Goal: Task Accomplishment & Management: Use online tool/utility

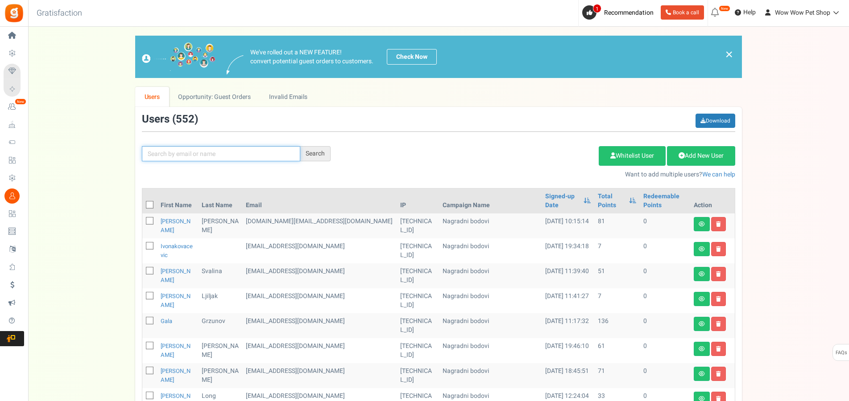
click at [182, 160] on input "text" at bounding box center [221, 153] width 158 height 15
type input "vojnov"
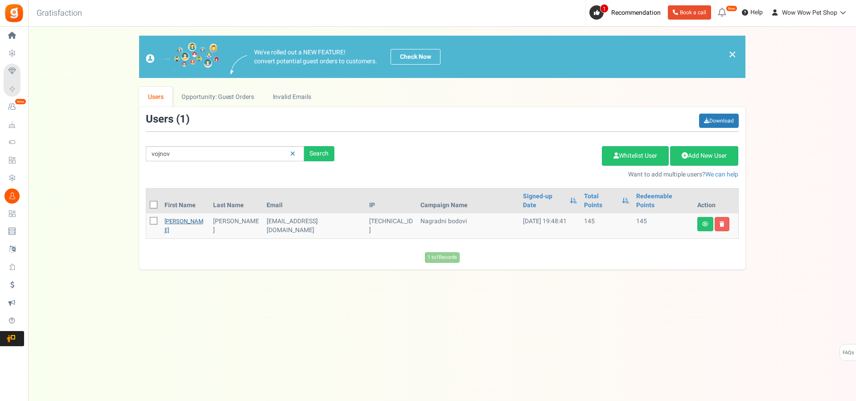
click at [170, 217] on link "[PERSON_NAME]" at bounding box center [184, 225] width 39 height 17
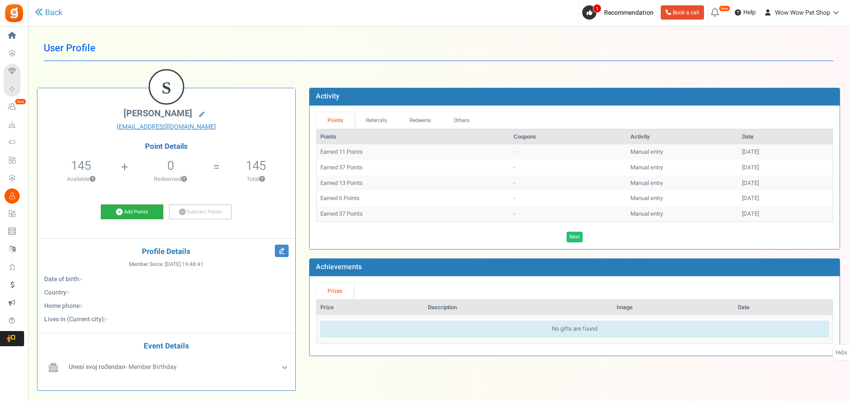
click at [110, 205] on link "Add Points" at bounding box center [132, 212] width 62 height 15
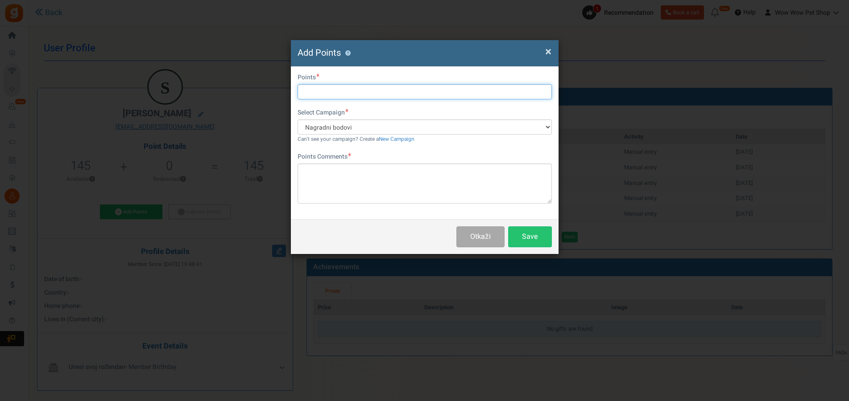
click at [317, 92] on input "text" at bounding box center [424, 91] width 254 height 15
type input "15"
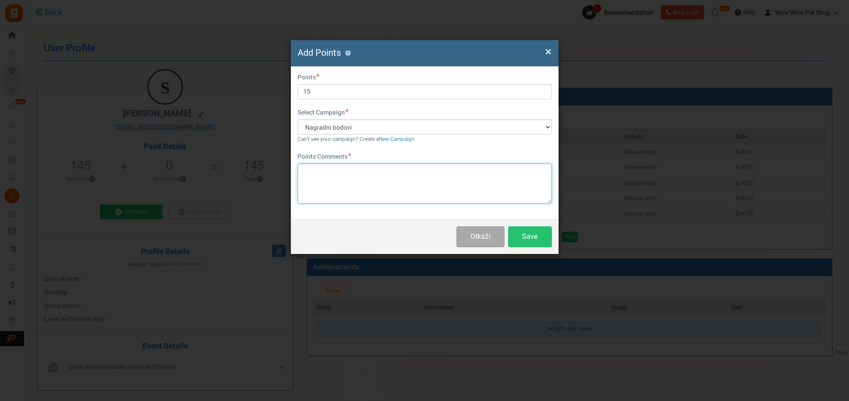
click at [360, 182] on textarea at bounding box center [424, 184] width 254 height 40
type textarea "Račun br. 1281"
click at [533, 239] on button "Save" at bounding box center [530, 237] width 44 height 21
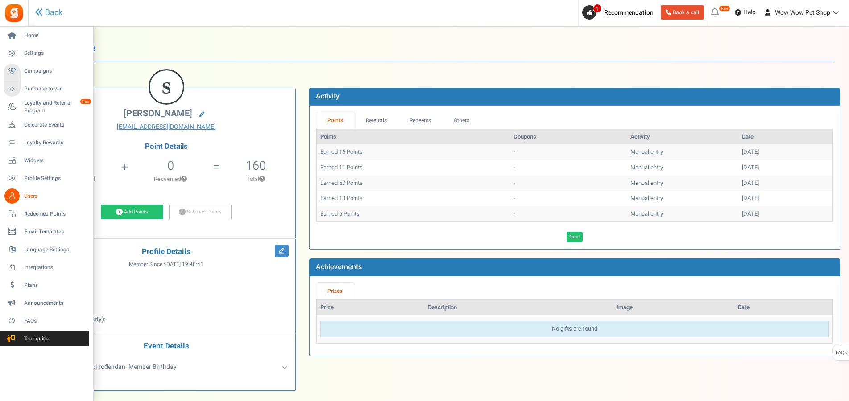
click at [22, 194] on link "Users" at bounding box center [47, 196] width 86 height 15
